Goal: Contribute content

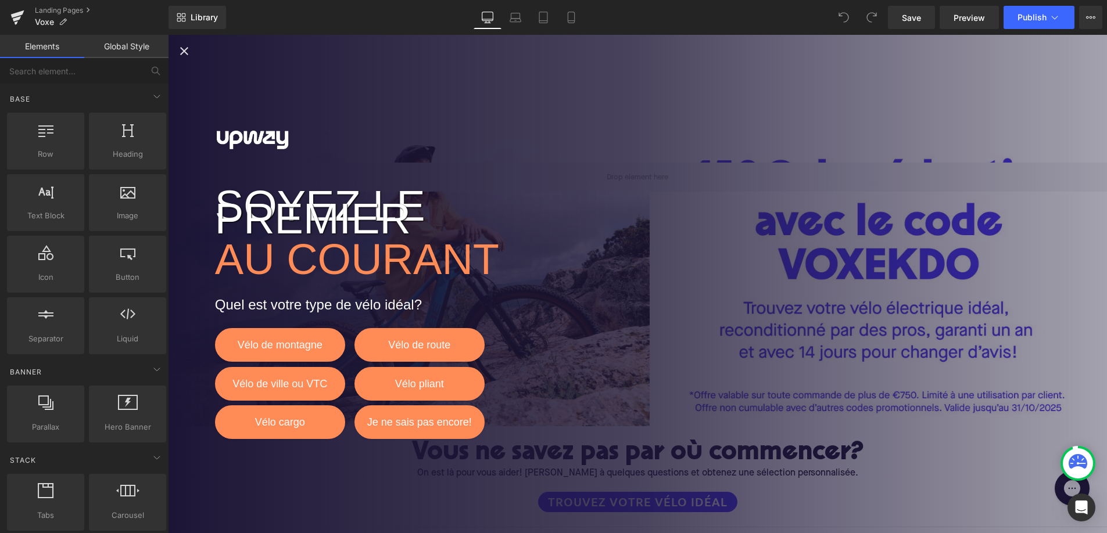
click at [178, 49] on icon "Close popup" at bounding box center [184, 51] width 14 height 14
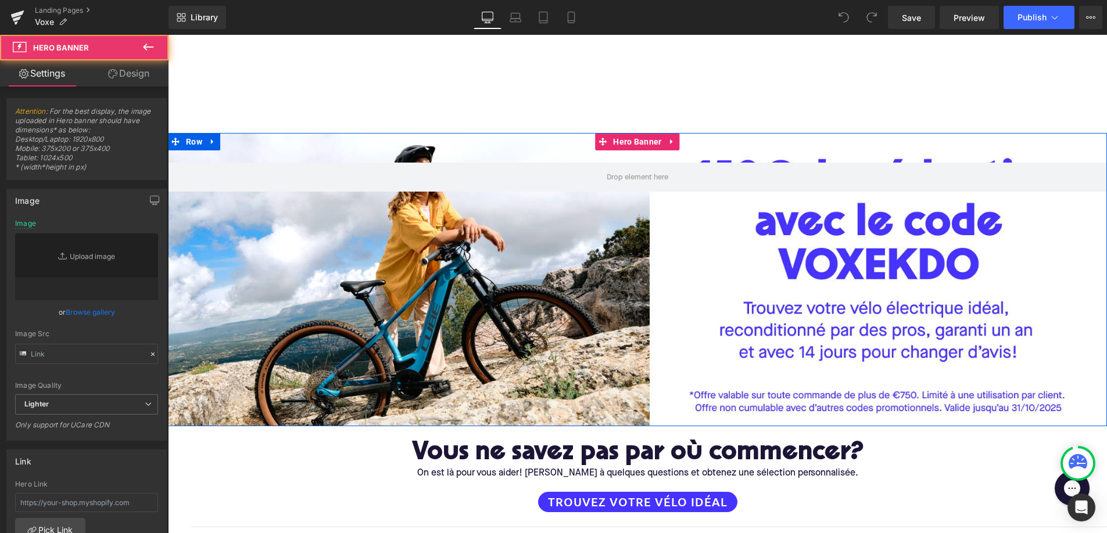
type input "[URL][DOMAIN_NAME]"
click at [573, 232] on div at bounding box center [637, 279] width 939 height 293
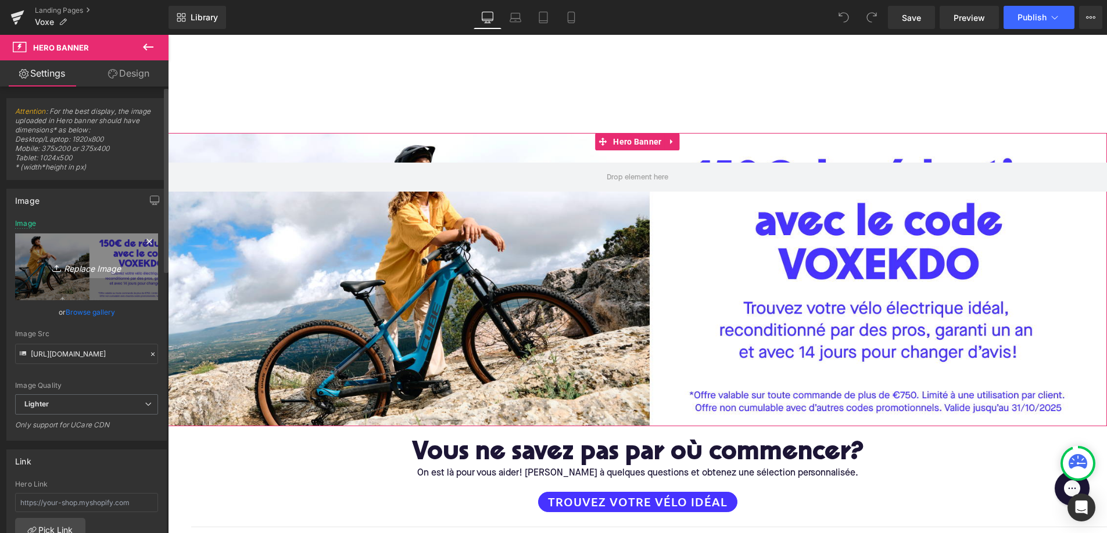
click at [81, 271] on icon "Replace Image" at bounding box center [86, 267] width 93 height 15
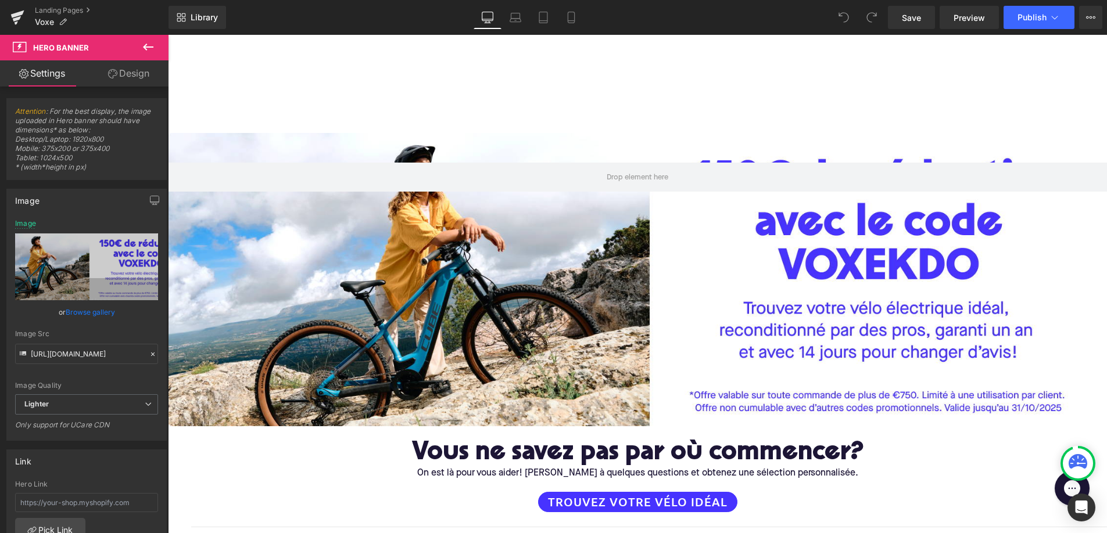
type input "C:\fakepath\Voxe Desktop.jpg"
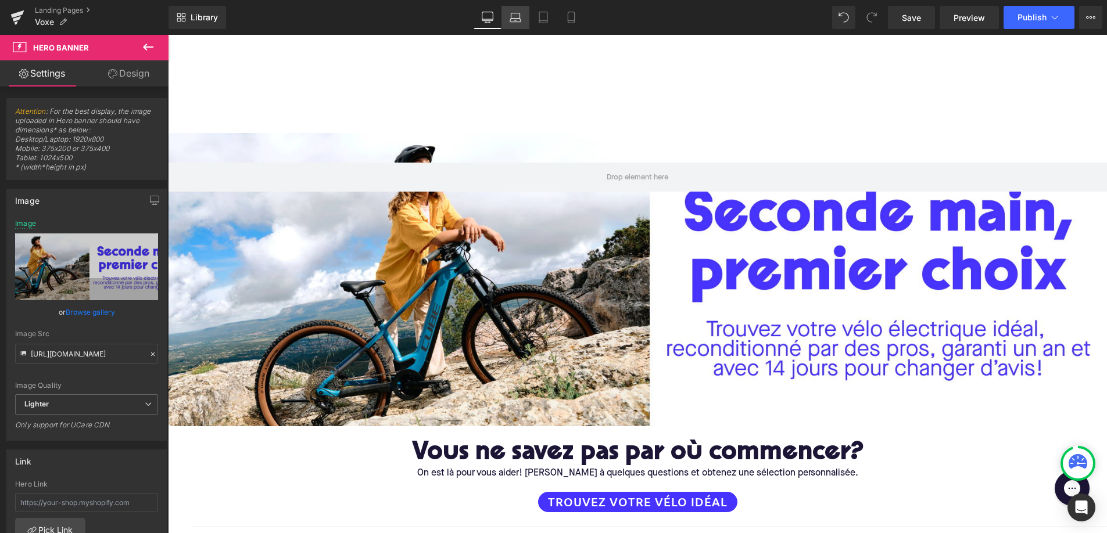
click at [517, 21] on icon at bounding box center [515, 20] width 11 height 3
type input "[URL][DOMAIN_NAME]"
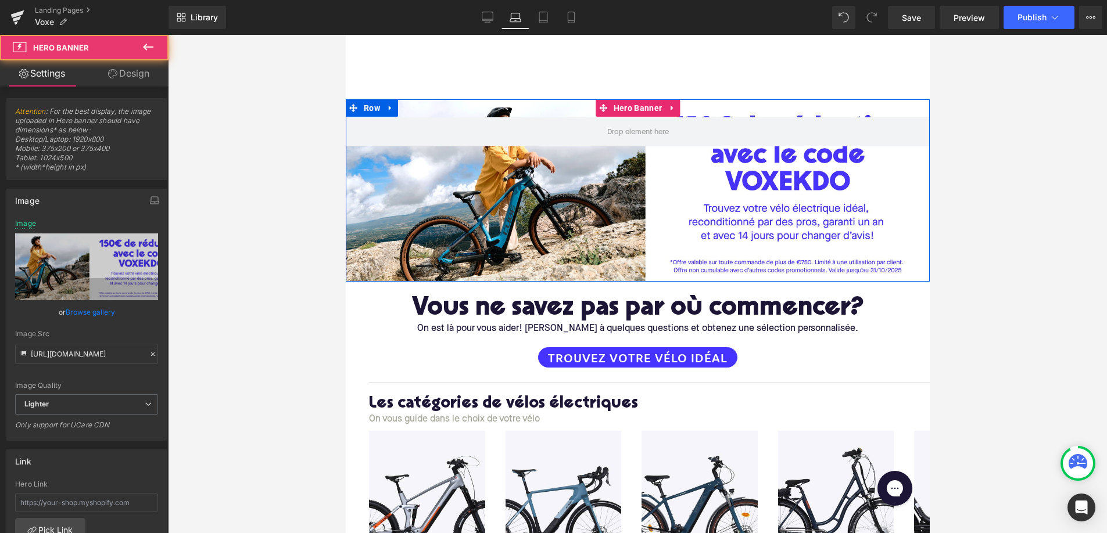
click at [533, 222] on div at bounding box center [637, 190] width 584 height 182
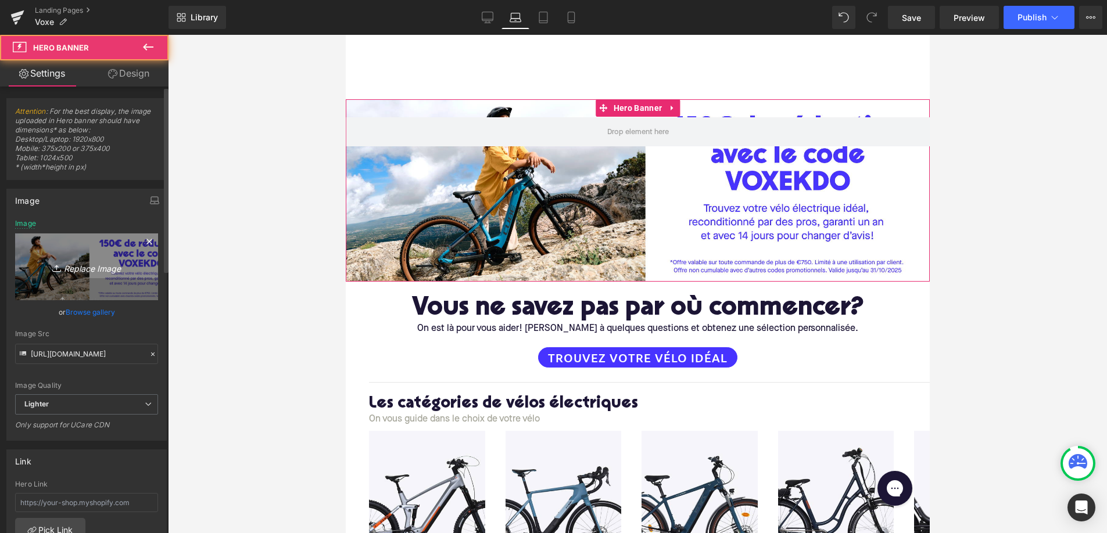
click at [83, 266] on icon "Replace Image" at bounding box center [86, 267] width 93 height 15
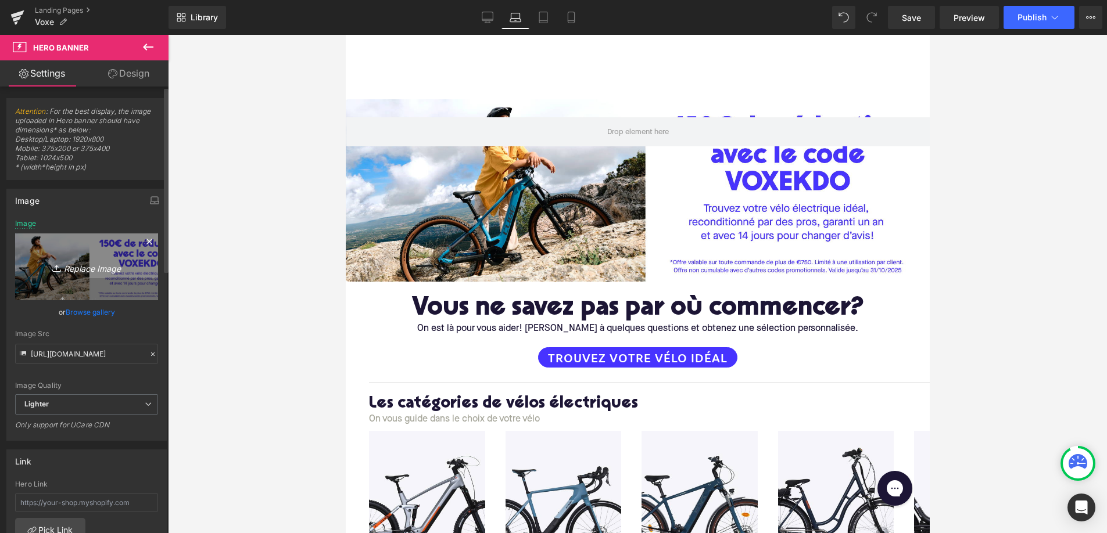
type input "C:\fakepath\Voxe Desktop.jpg"
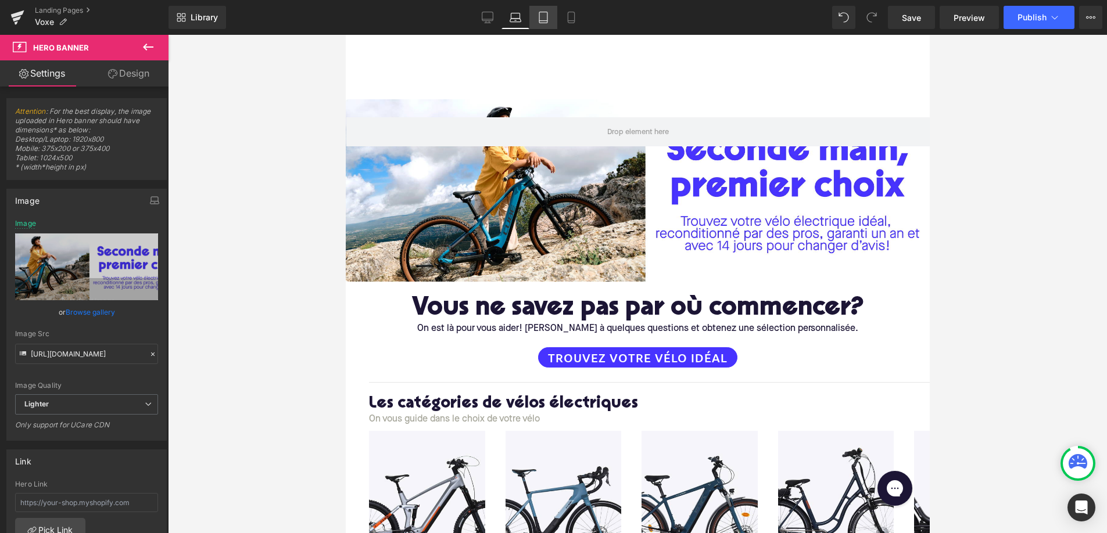
click at [548, 15] on icon at bounding box center [543, 18] width 12 height 12
type input "[URL][DOMAIN_NAME]"
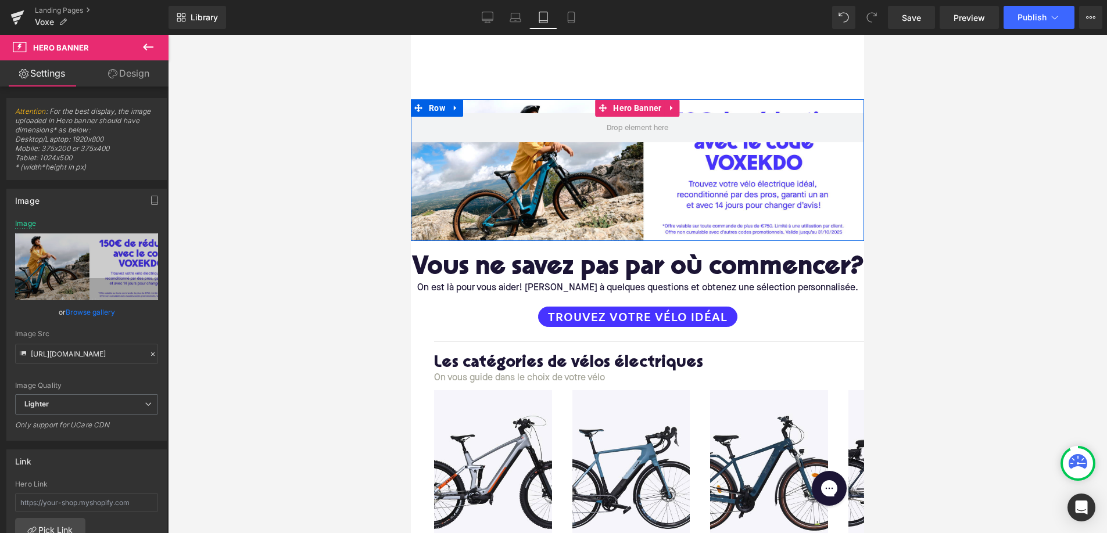
click at [570, 189] on div at bounding box center [637, 170] width 453 height 142
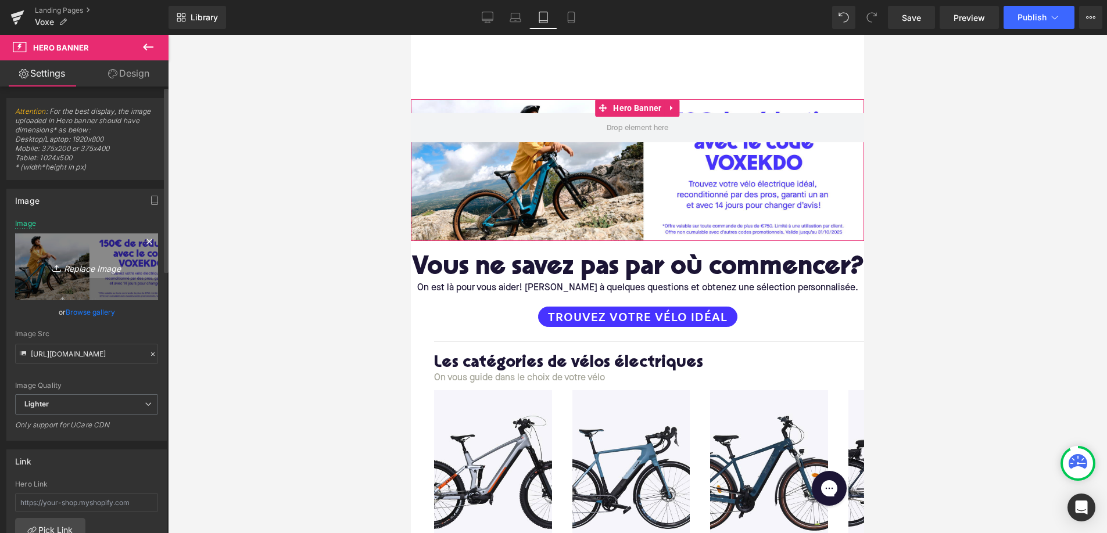
click at [85, 257] on link "Replace Image" at bounding box center [86, 267] width 143 height 67
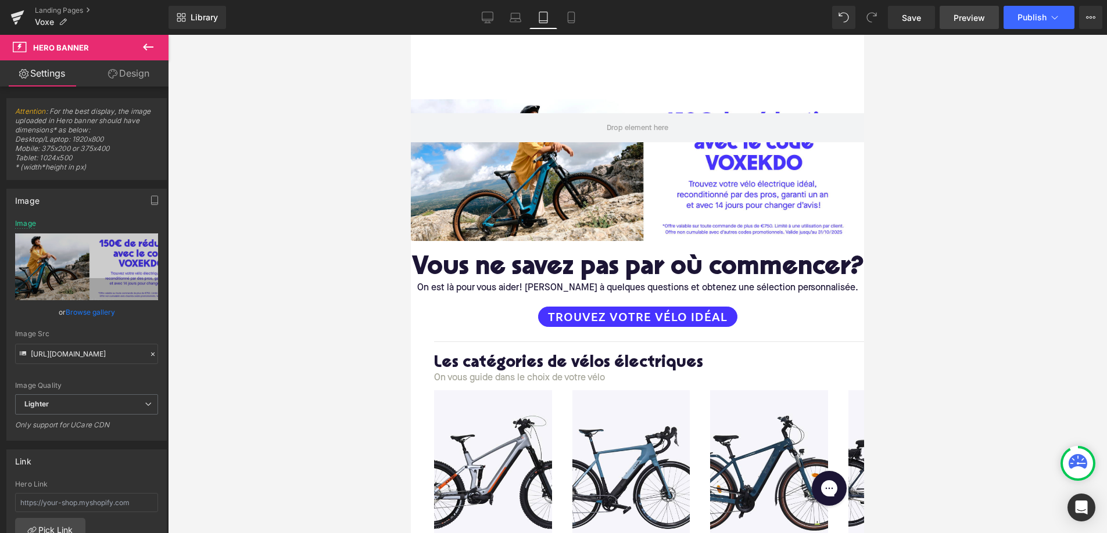
type input "C:\fakepath\Voxe Desktop.jpg"
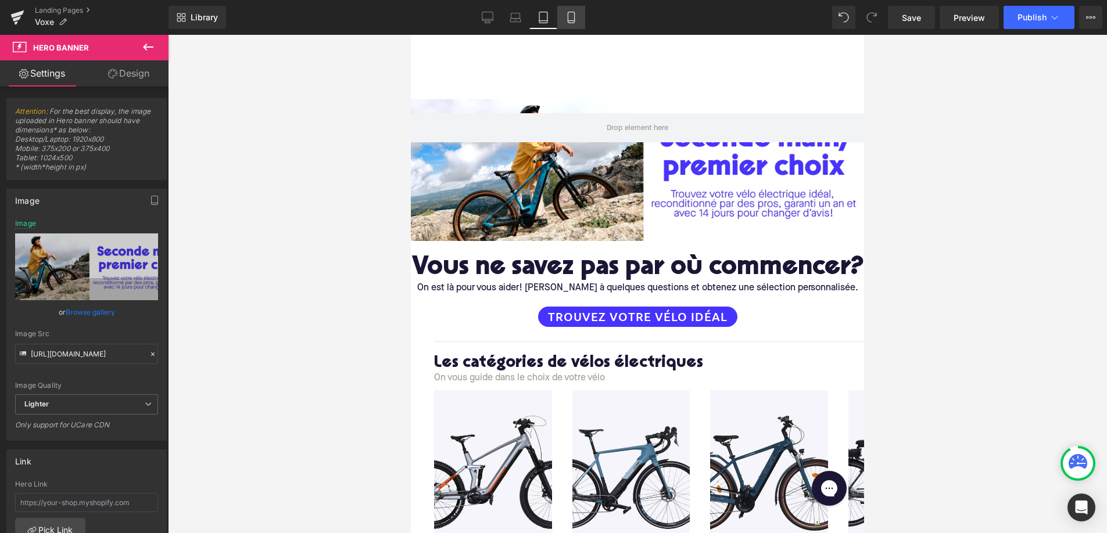
click at [568, 18] on icon at bounding box center [571, 17] width 6 height 11
type input "[URL][DOMAIN_NAME]"
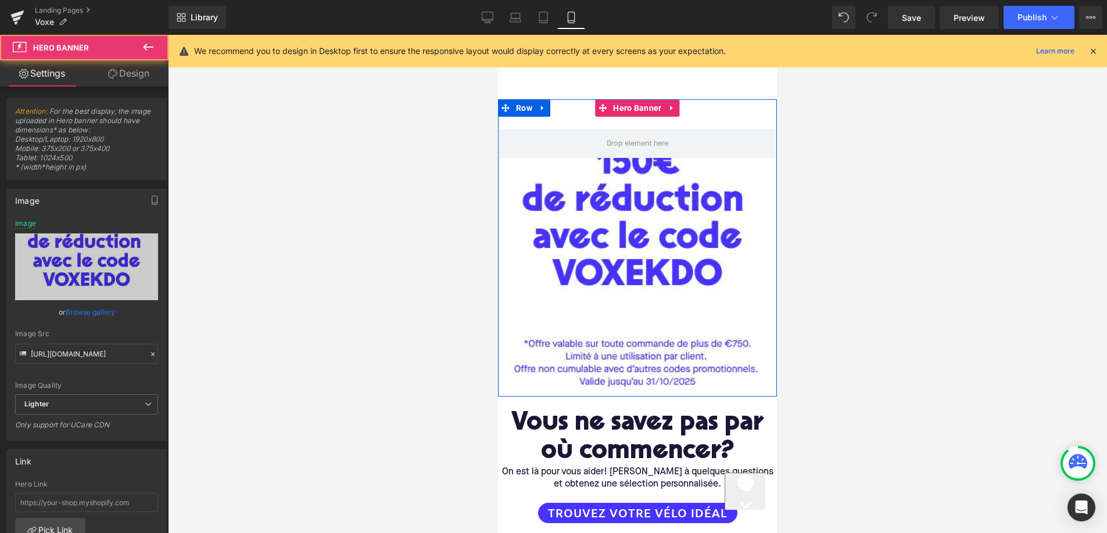
click at [636, 228] on div at bounding box center [637, 247] width 279 height 297
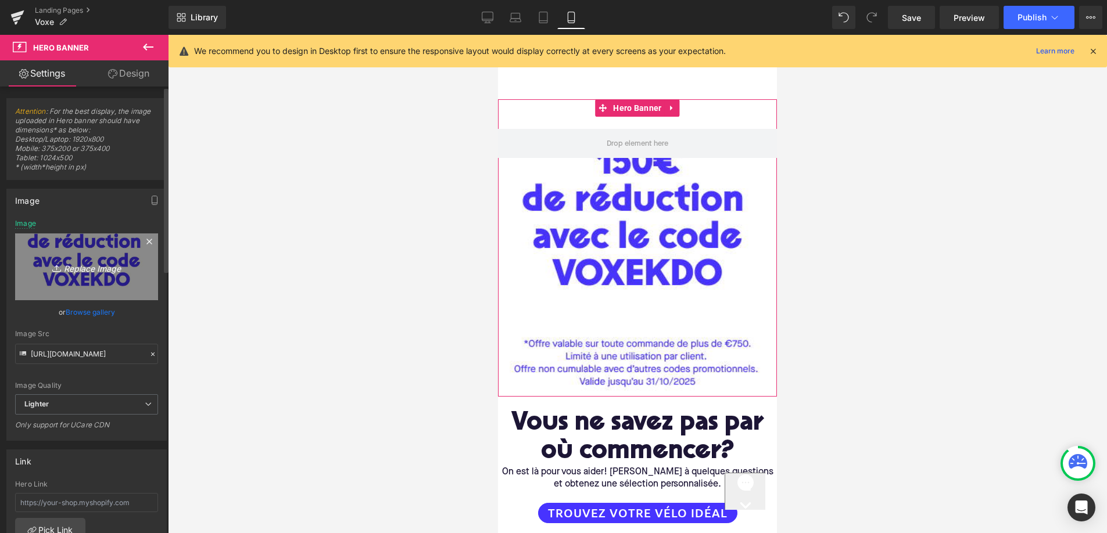
click at [75, 254] on link "Replace Image" at bounding box center [86, 267] width 143 height 67
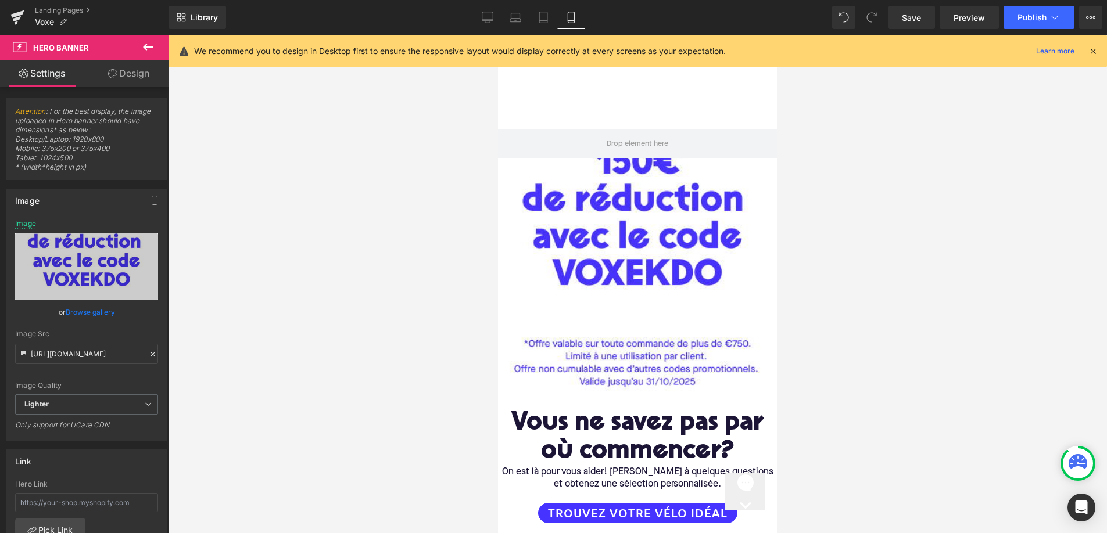
type input "C:\fakepath\Voxe Mobile.jpg"
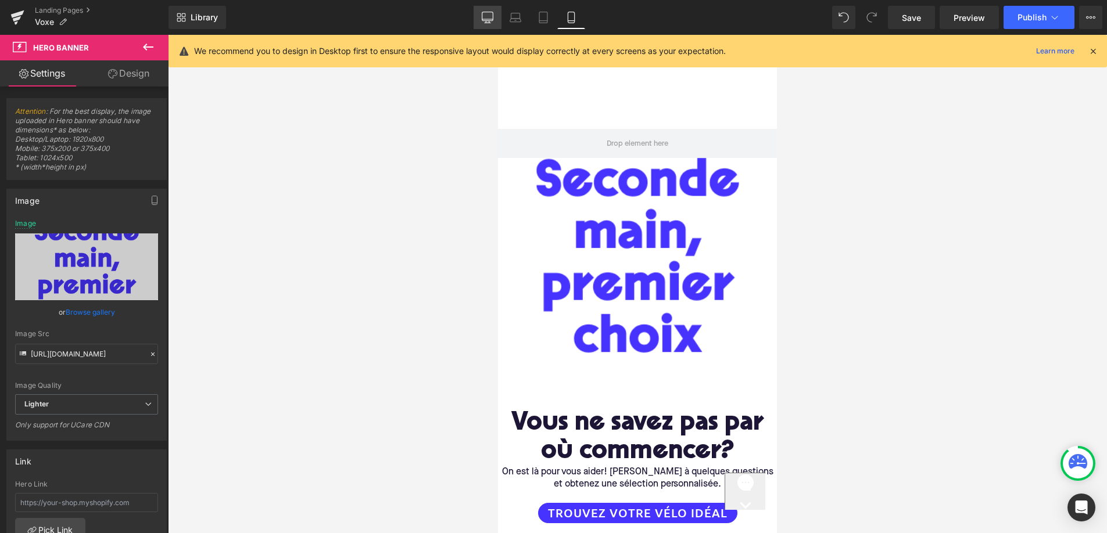
click at [484, 20] on icon at bounding box center [488, 18] width 12 height 12
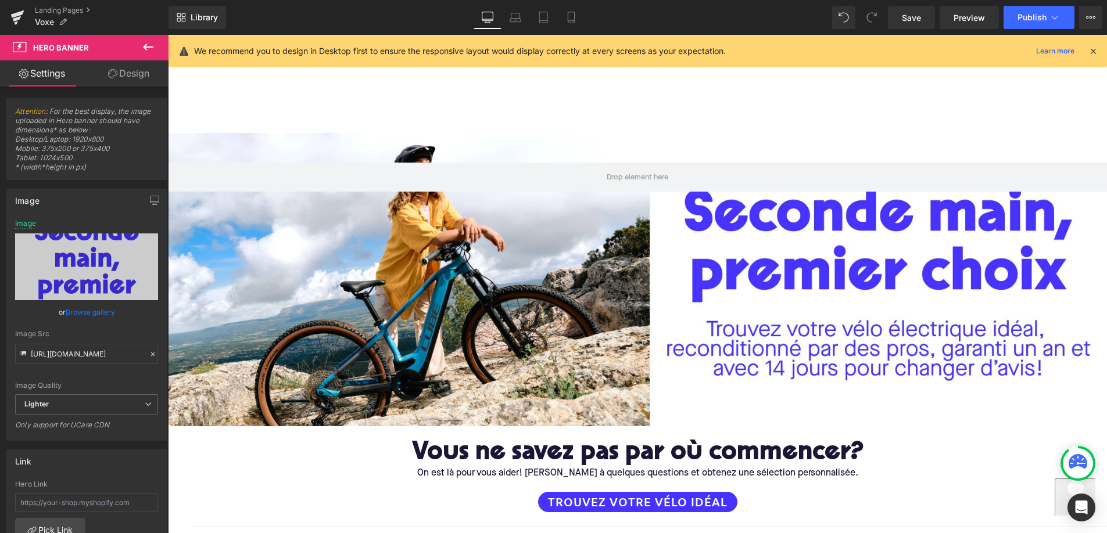
type input "[URL][DOMAIN_NAME]"
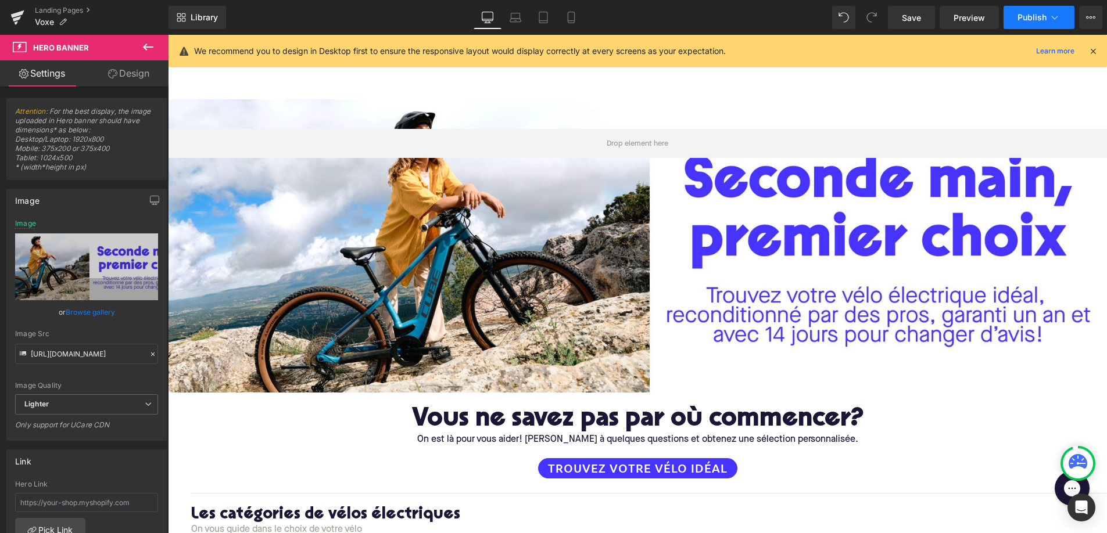
click at [1027, 15] on span "Publish" at bounding box center [1031, 17] width 29 height 9
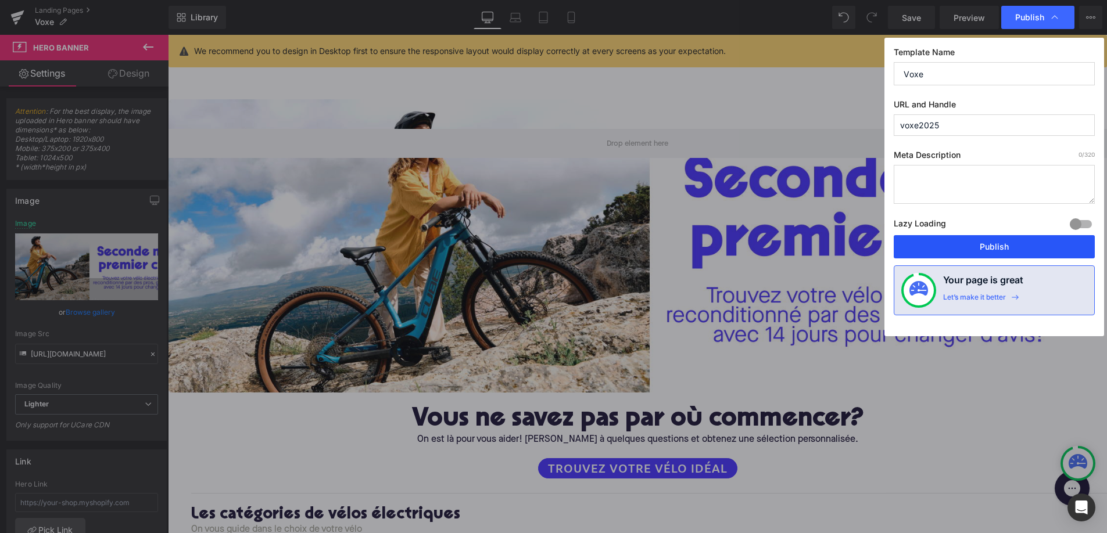
click at [950, 250] on button "Publish" at bounding box center [994, 246] width 201 height 23
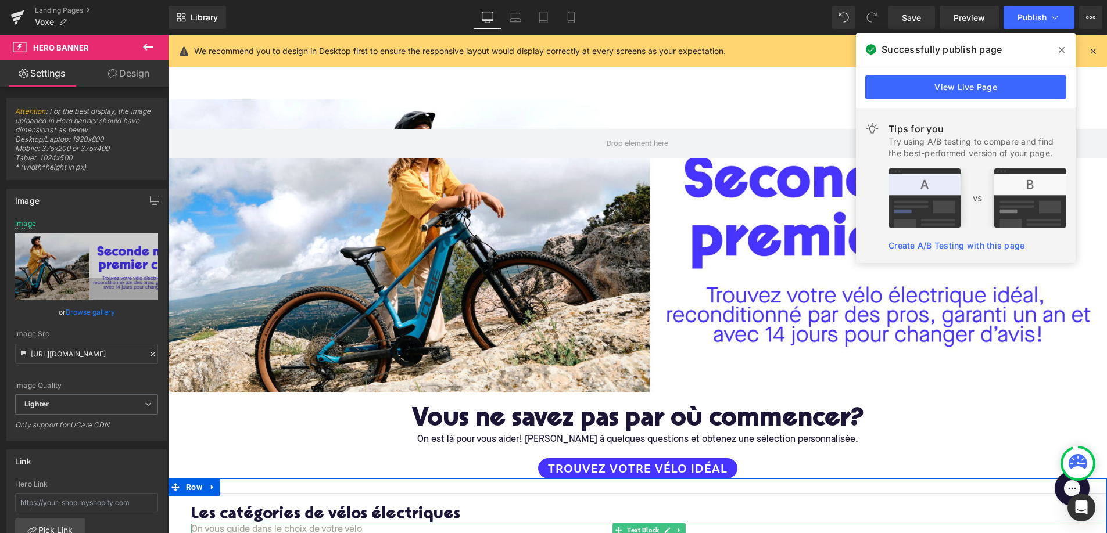
scroll to position [55, 0]
